Goal: Information Seeking & Learning: Learn about a topic

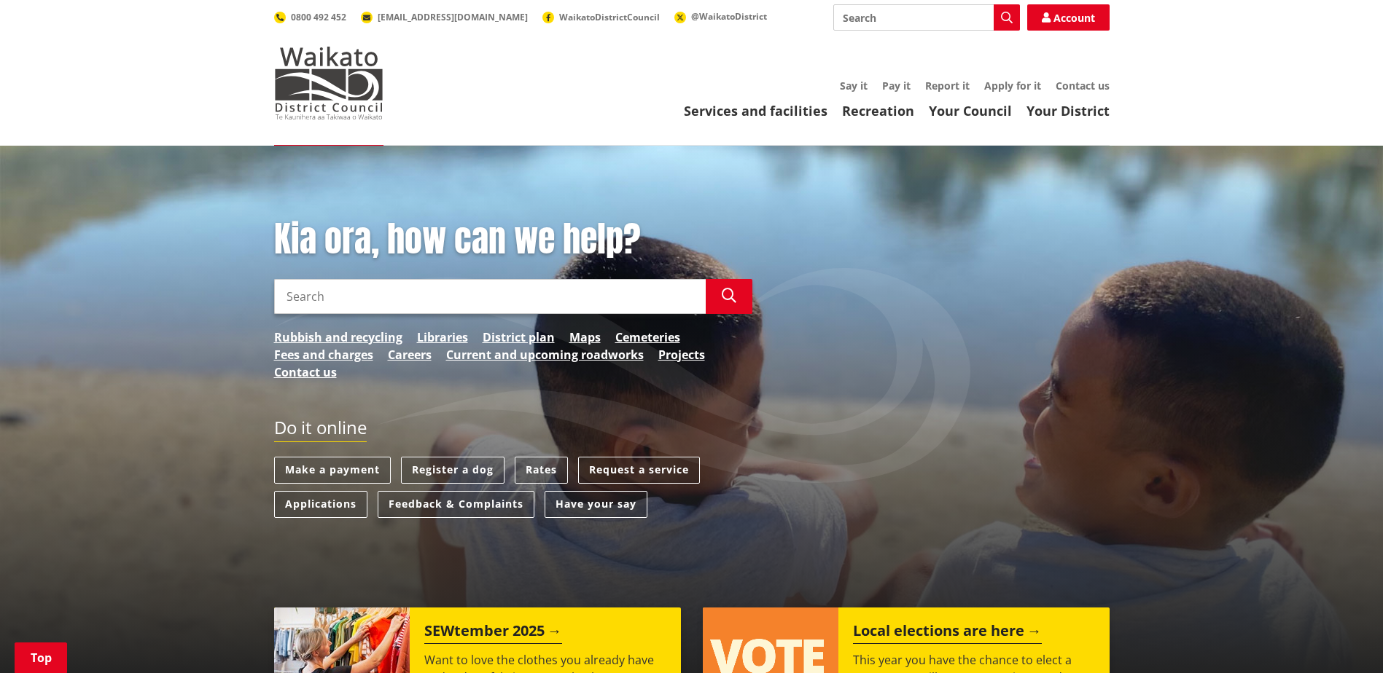
scroll to position [219, 0]
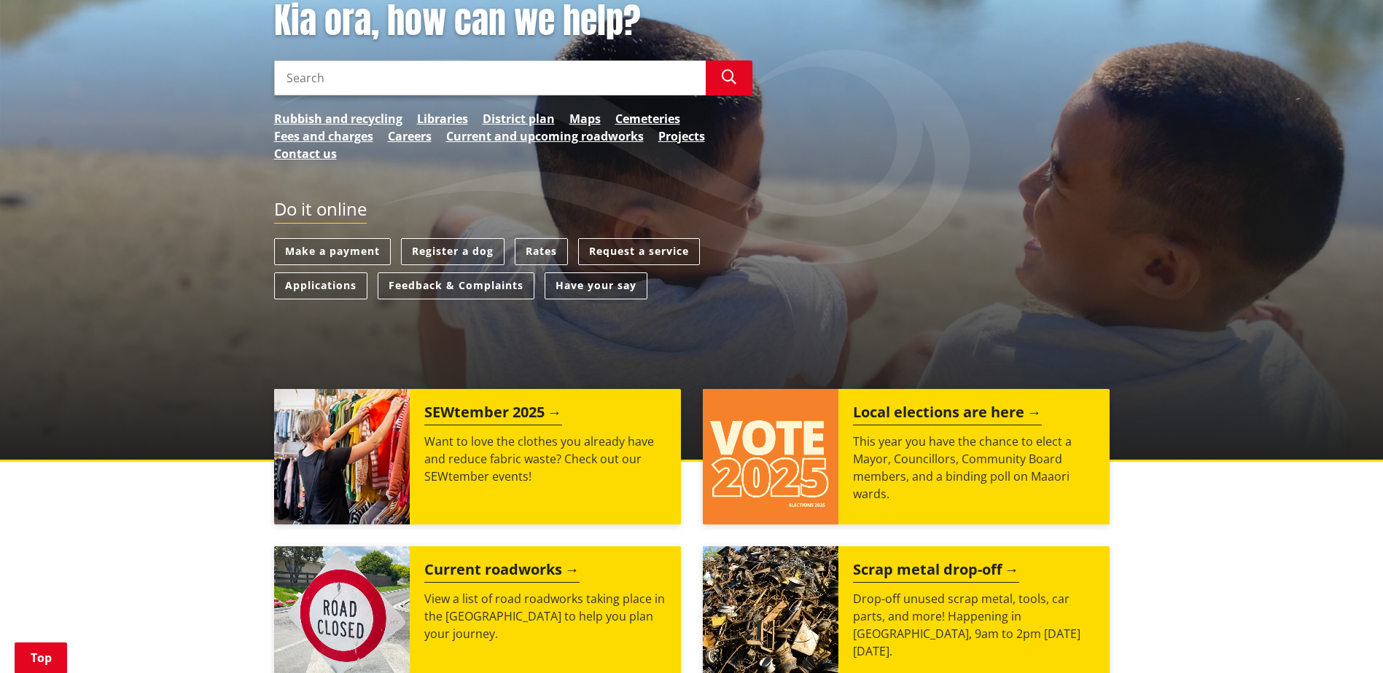
click at [870, 413] on h2 "Local elections are here" at bounding box center [947, 415] width 189 height 22
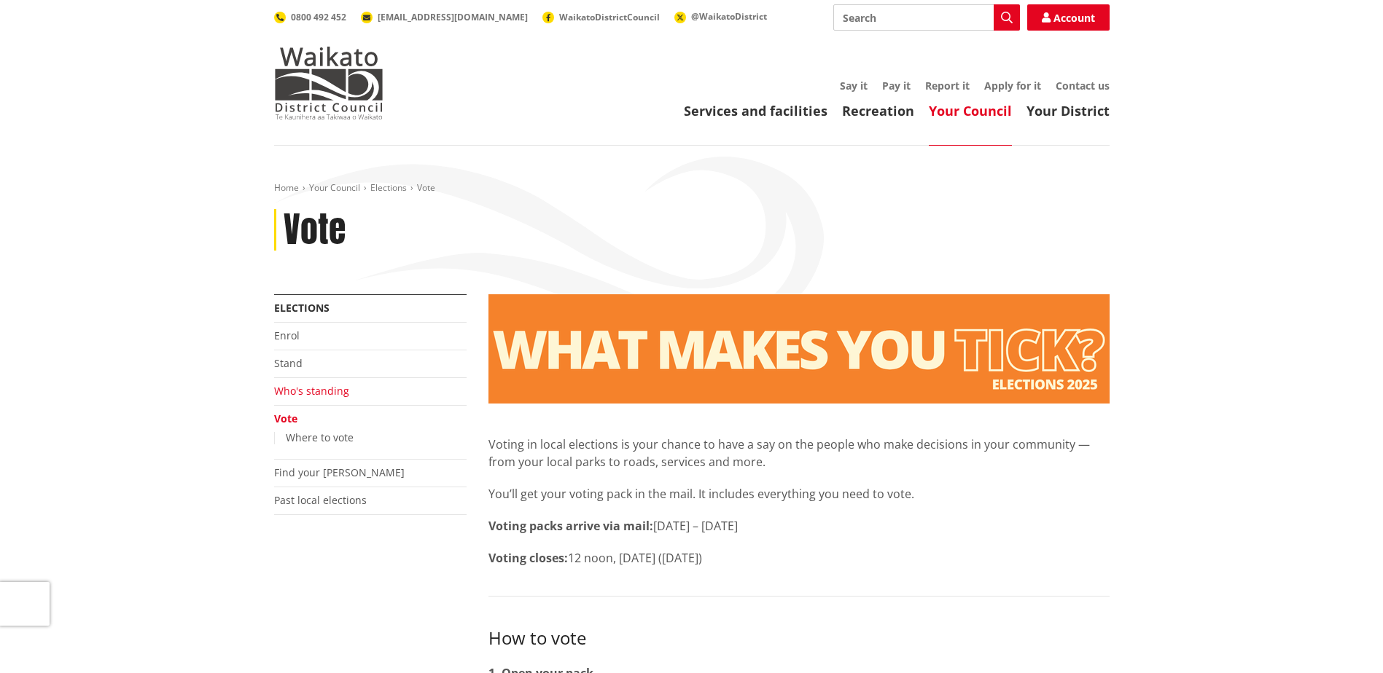
click at [307, 390] on link "Who's standing" at bounding box center [311, 391] width 75 height 14
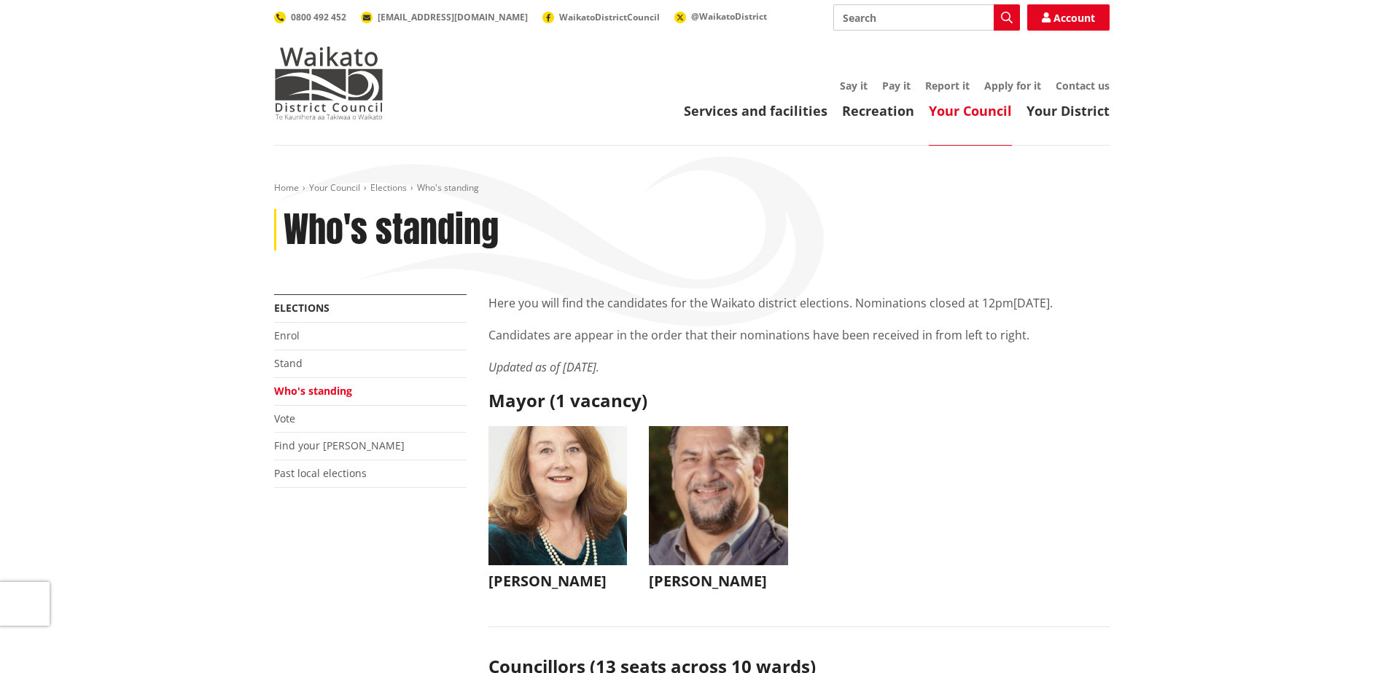
click at [703, 504] on img "button" at bounding box center [718, 495] width 139 height 139
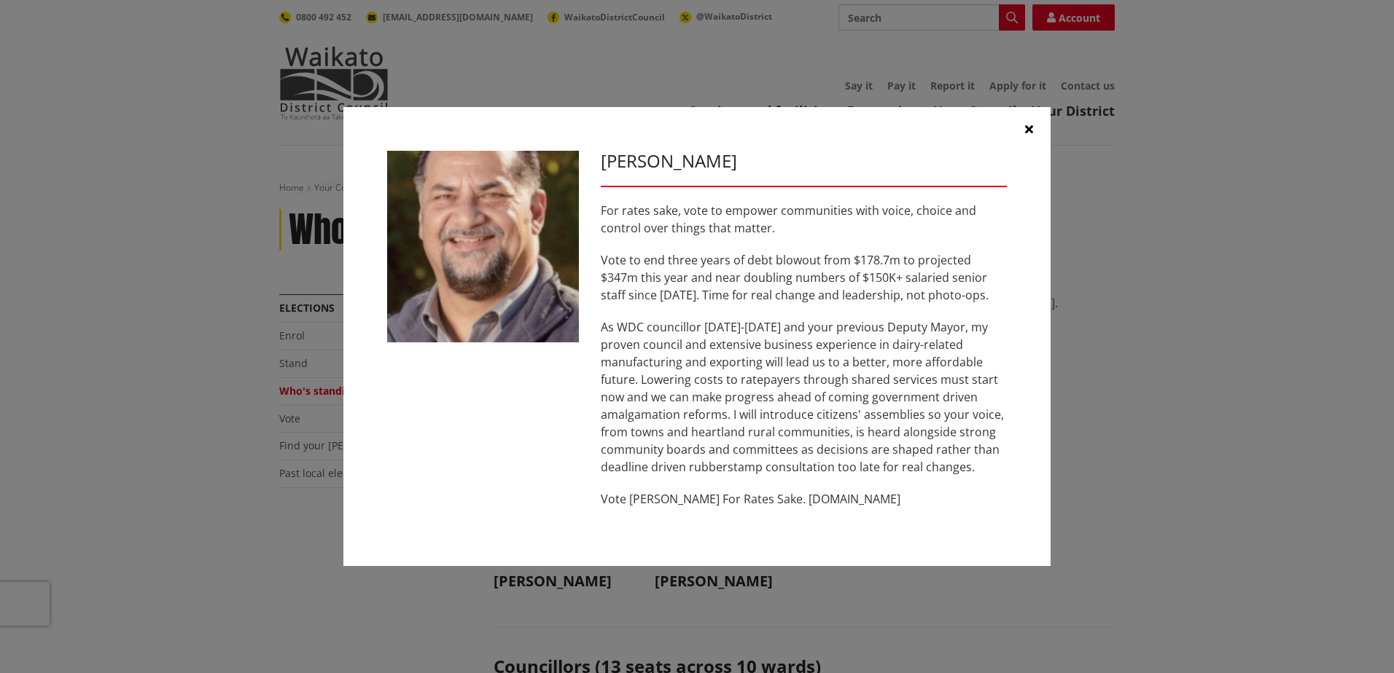
click at [1030, 128] on icon "button" at bounding box center [1029, 129] width 8 height 12
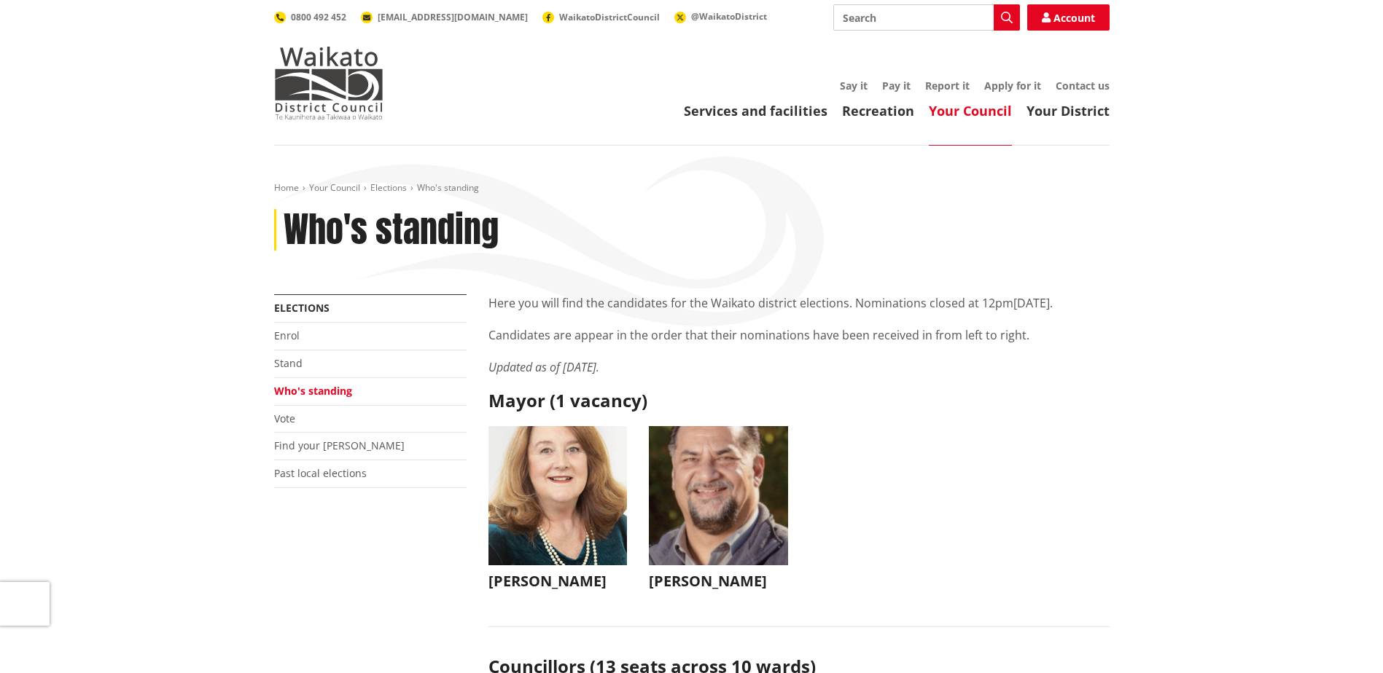
click at [669, 488] on img "button" at bounding box center [718, 495] width 139 height 139
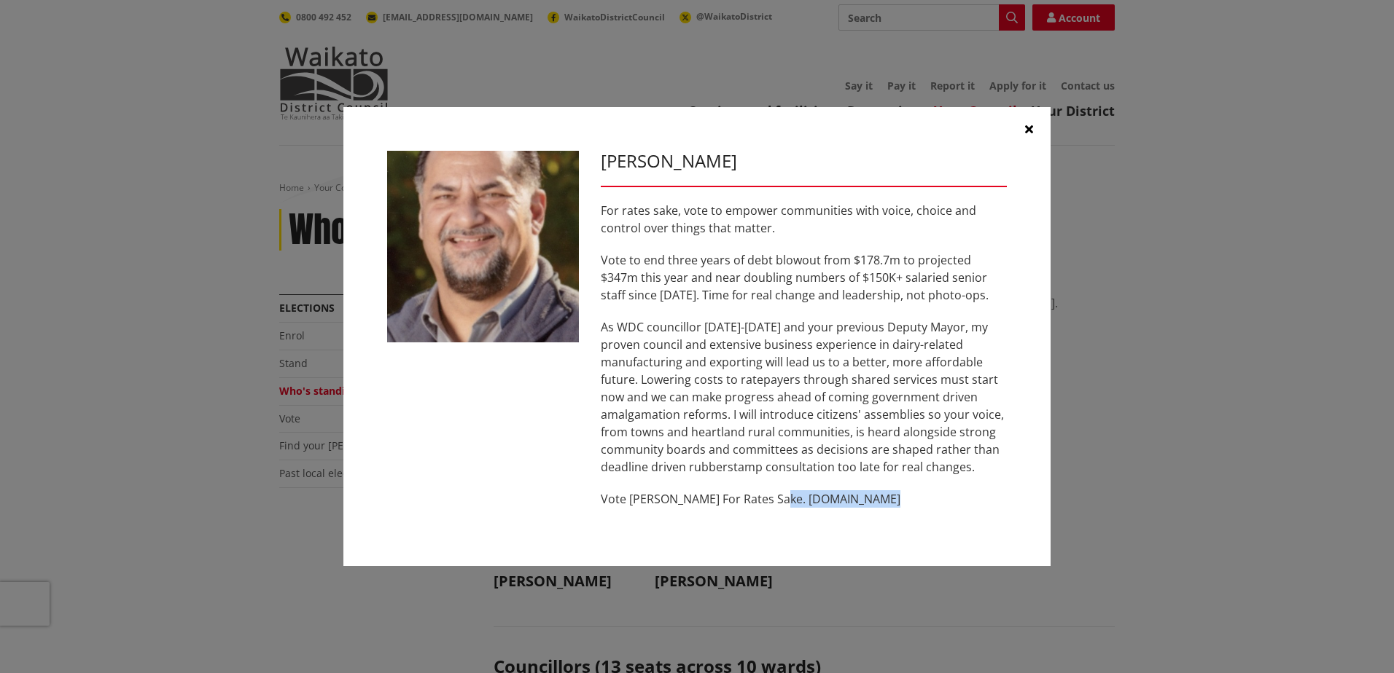
drag, startPoint x: 878, startPoint y: 500, endPoint x: 772, endPoint y: 511, distance: 107.0
click at [772, 511] on div "Aksel Bech For rates sake, vote to empower communities with voice, choice and c…" at bounding box center [804, 337] width 428 height 372
copy p "www.akselbech.nz"
click at [1027, 130] on icon "button" at bounding box center [1029, 129] width 8 height 12
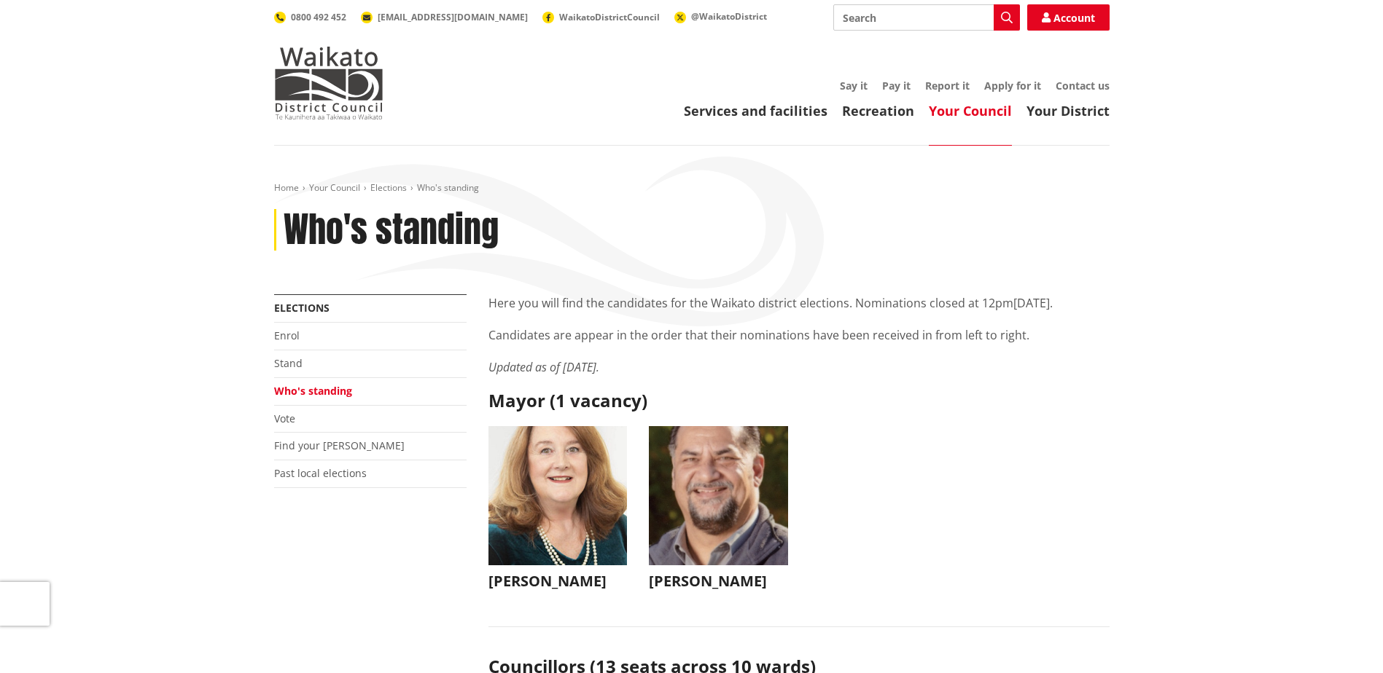
click at [599, 522] on img "button" at bounding box center [557, 495] width 139 height 139
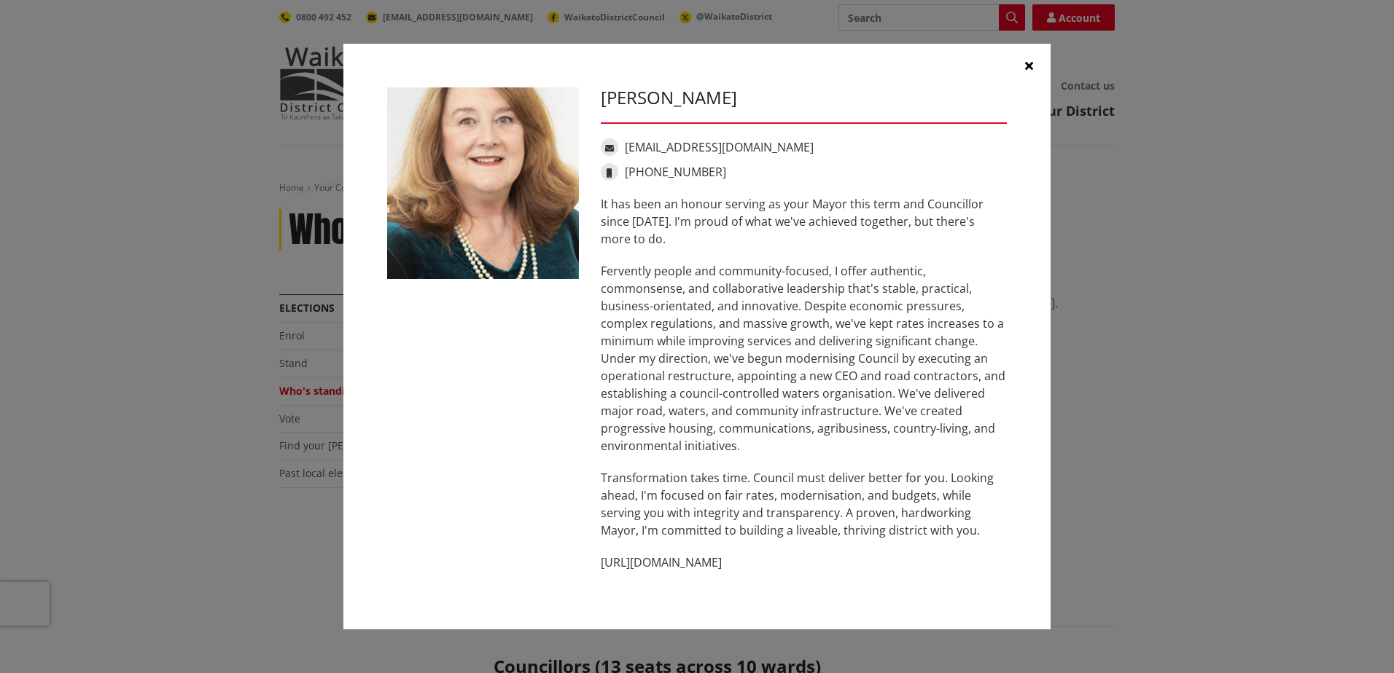
click at [1031, 63] on icon "button" at bounding box center [1029, 66] width 8 height 12
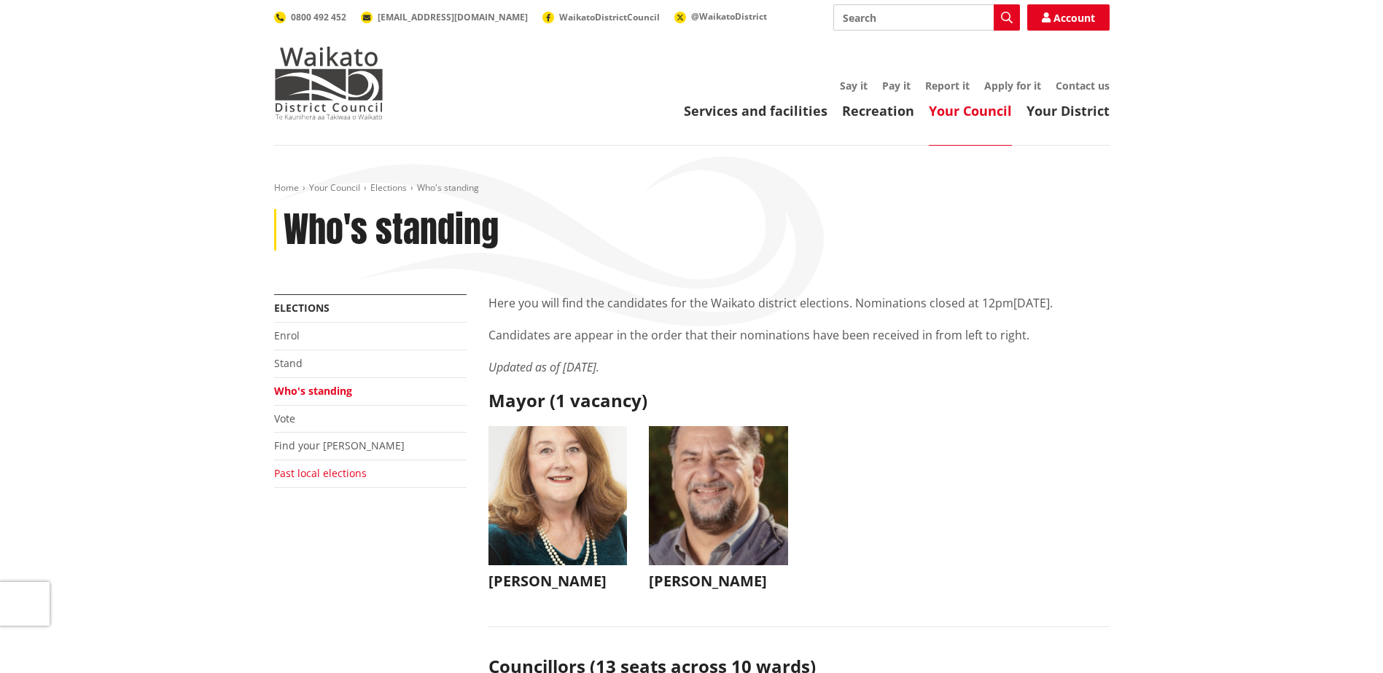
click at [311, 472] on link "Past local elections" at bounding box center [320, 473] width 93 height 14
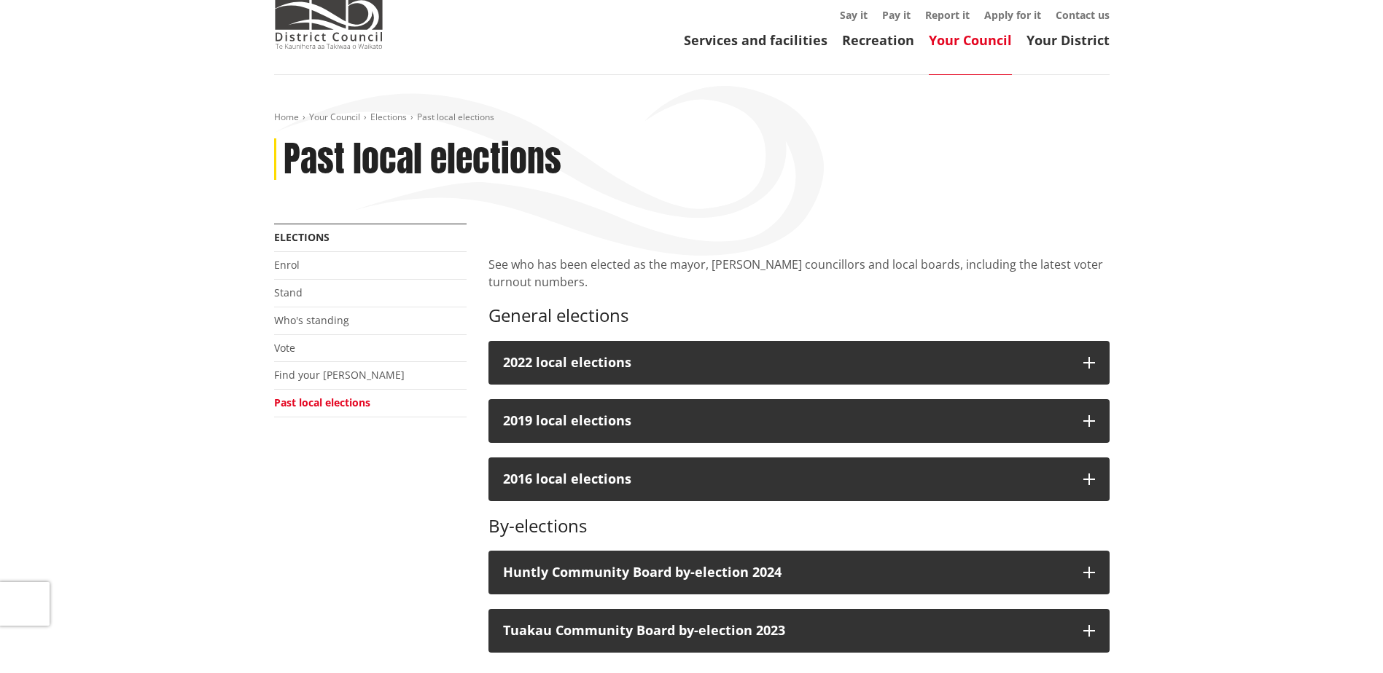
scroll to position [73, 0]
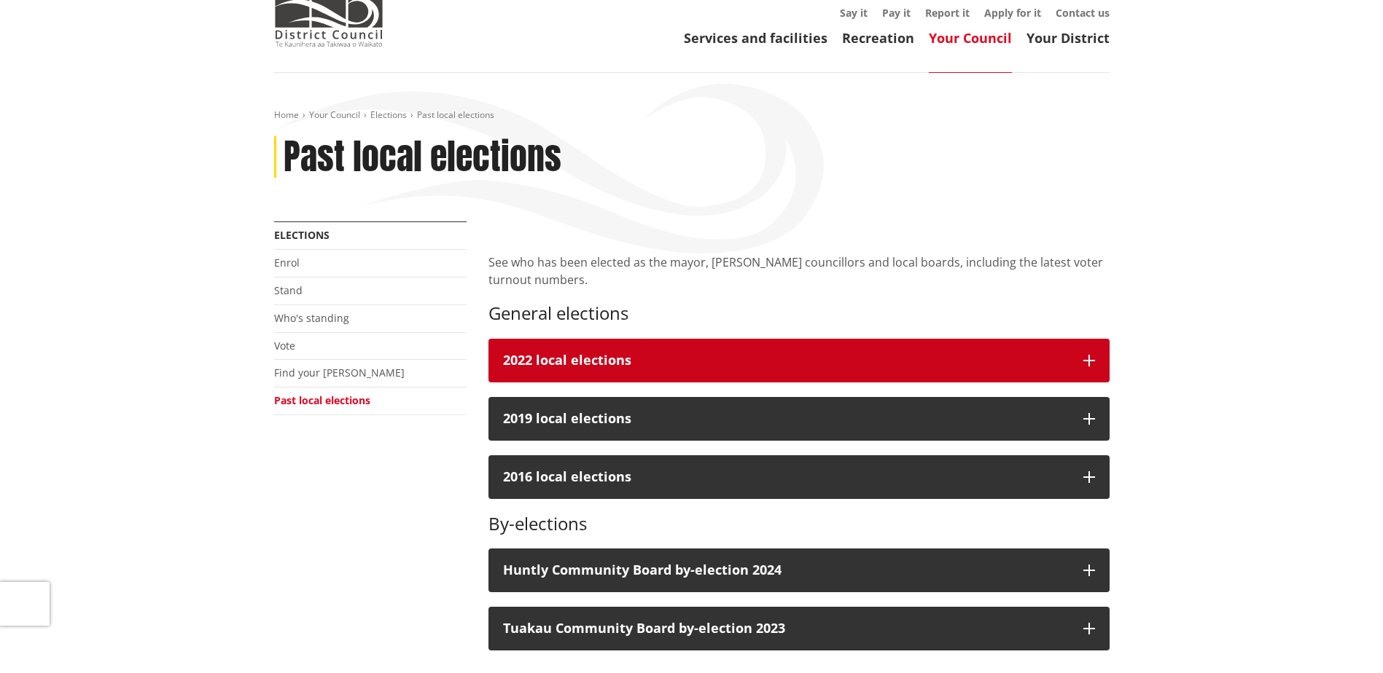
click at [813, 359] on div "2022 local elections" at bounding box center [786, 360] width 566 height 15
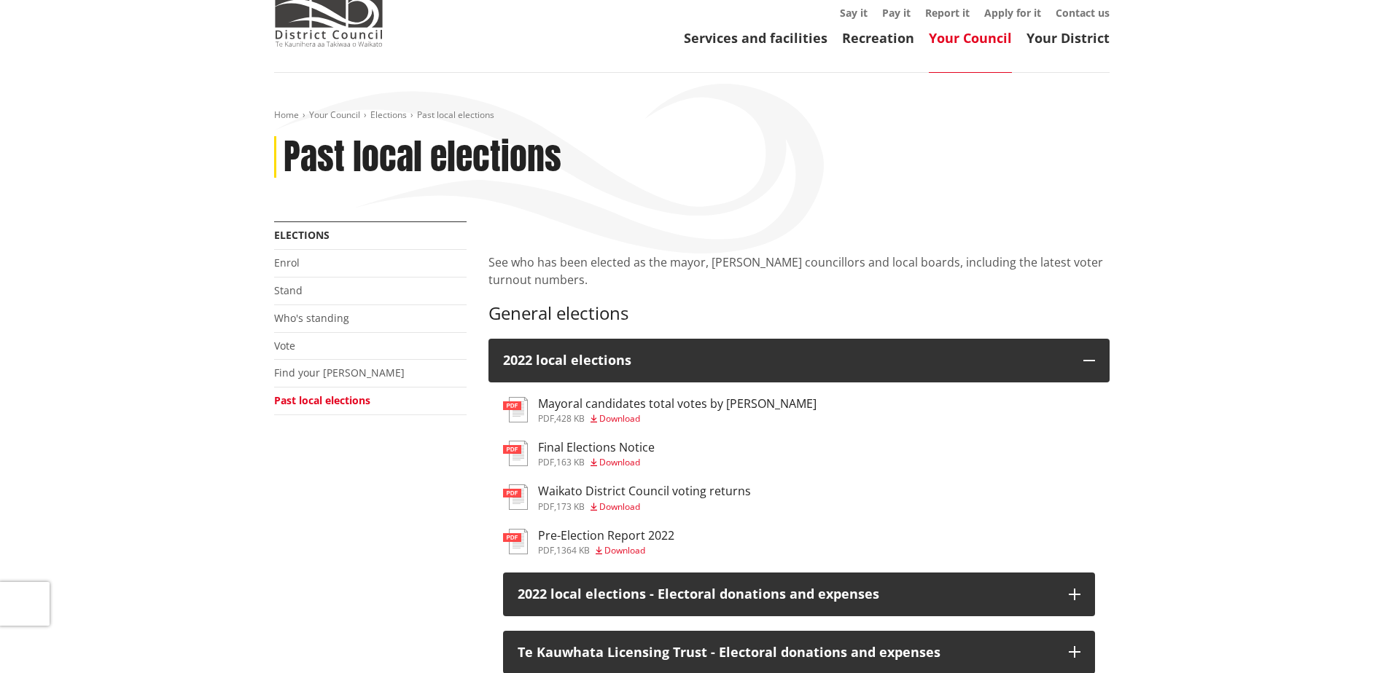
click at [721, 402] on h3 "Mayoral candidates total votes by ward" at bounding box center [677, 404] width 278 height 14
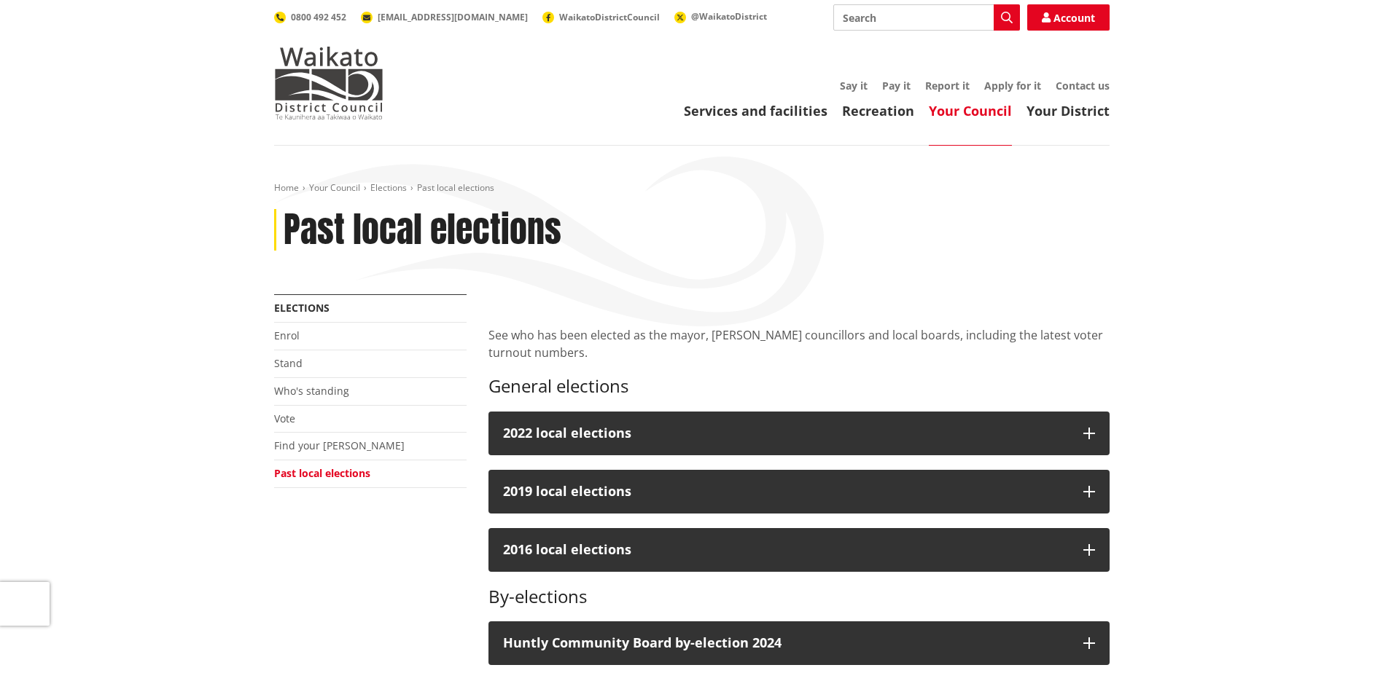
scroll to position [73, 0]
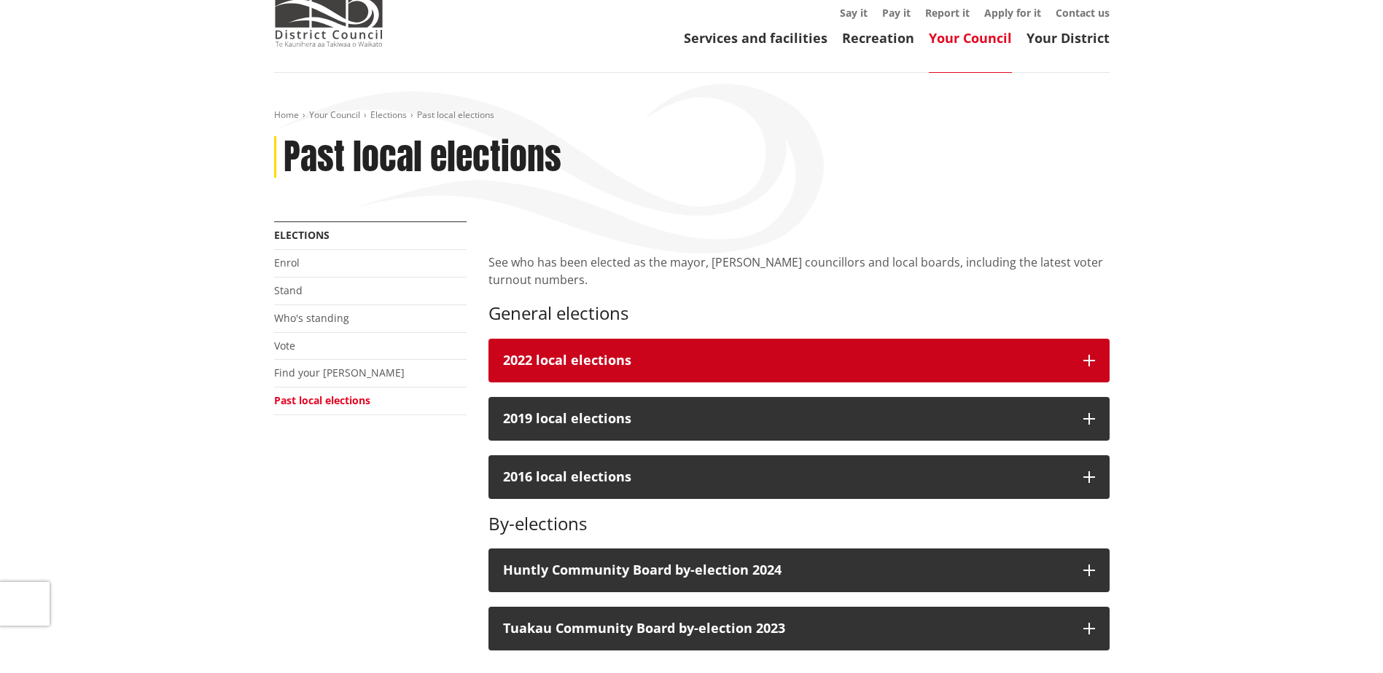
click at [614, 362] on div "2022 local elections" at bounding box center [786, 360] width 566 height 15
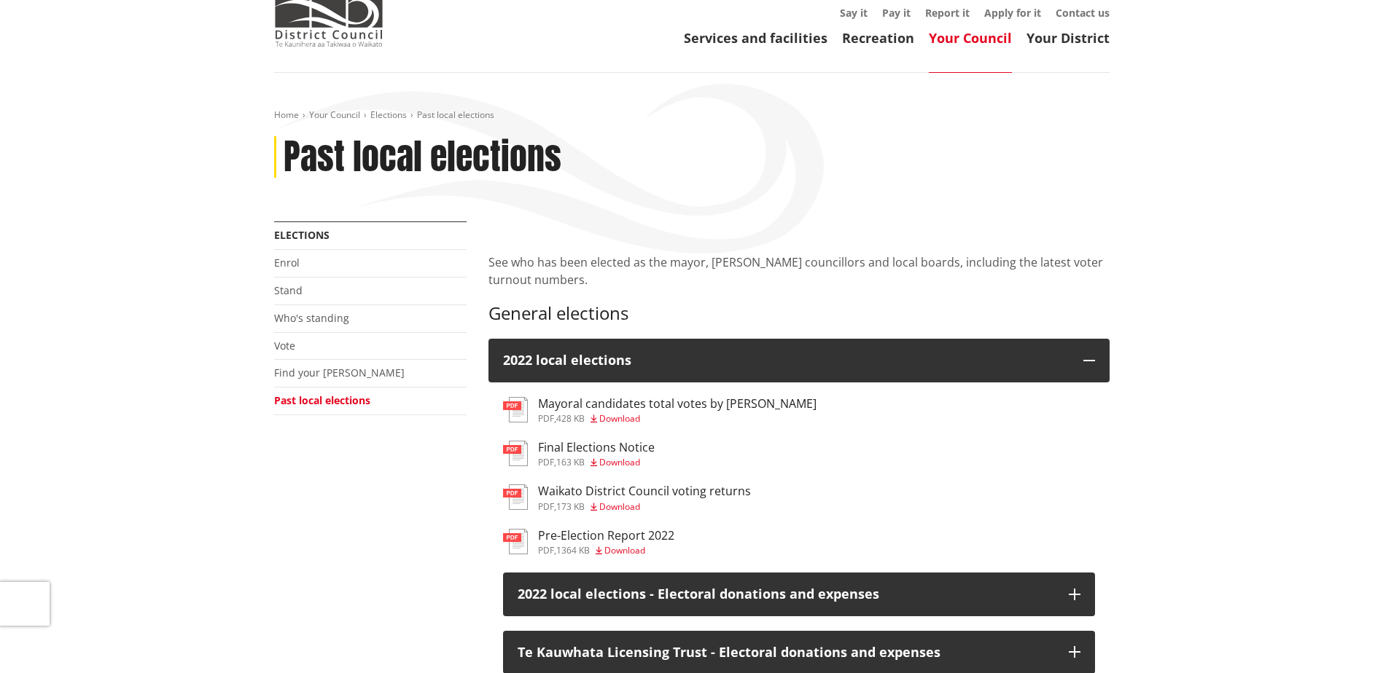
click at [681, 494] on h3 "Waikato District Council voting returns" at bounding box center [644, 492] width 213 height 14
